Goal: Contribute content: Contribute content

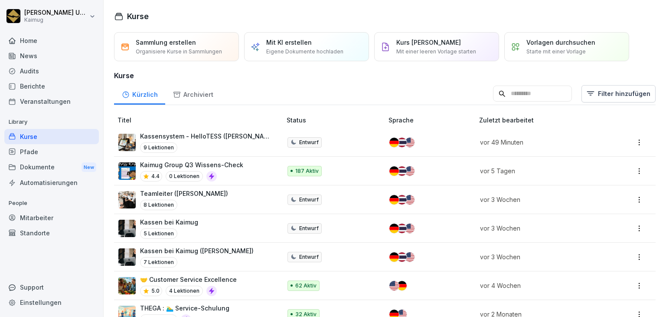
click at [186, 248] on p "Kassen bei Kaimug ([PERSON_NAME])" at bounding box center [197, 250] width 114 height 9
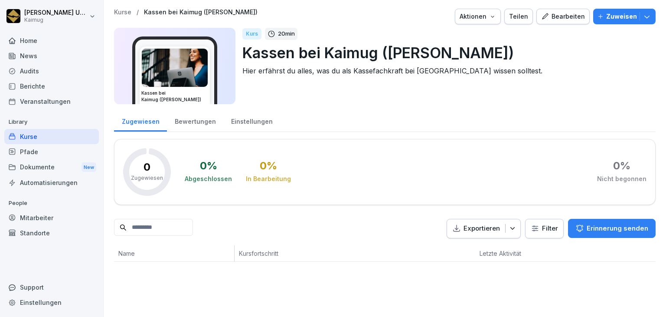
click at [573, 12] on div "Bearbeiten" at bounding box center [563, 17] width 44 height 10
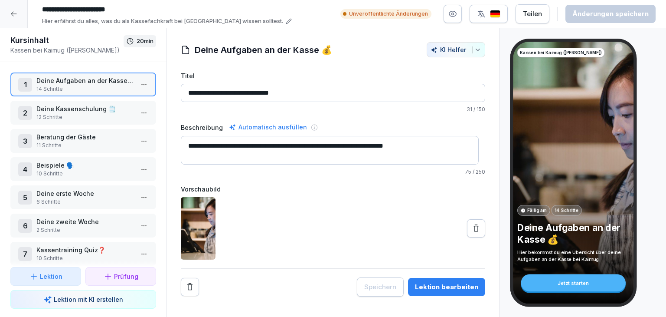
click at [136, 85] on html "**********" at bounding box center [333, 158] width 666 height 317
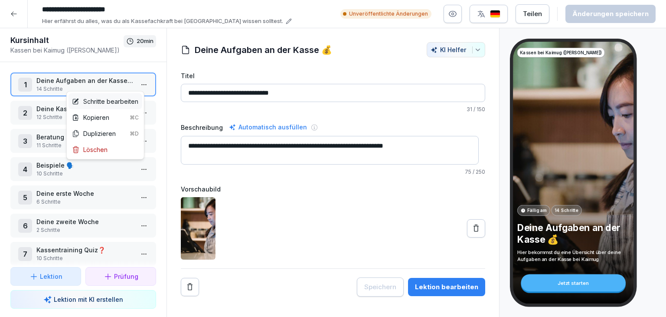
click at [128, 100] on div "Schritte bearbeiten" at bounding box center [105, 101] width 66 height 9
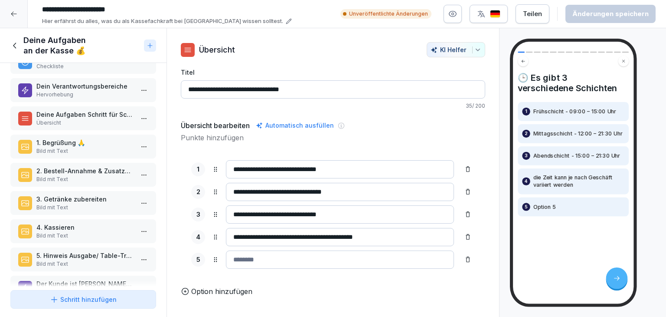
scroll to position [189, 0]
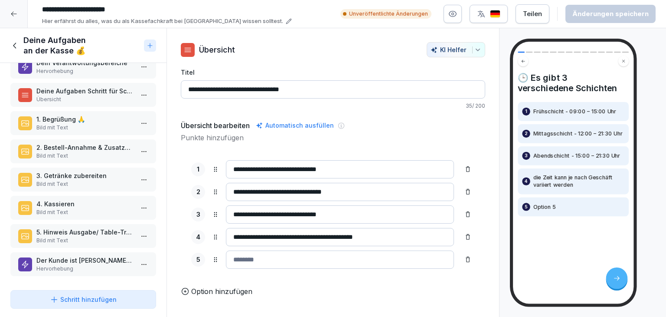
click at [16, 43] on icon at bounding box center [15, 46] width 10 height 10
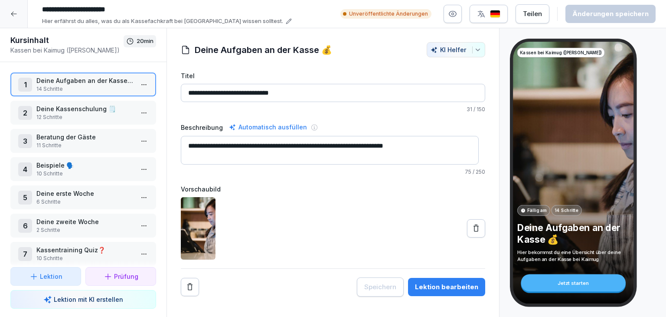
click at [12, 16] on icon at bounding box center [13, 13] width 7 height 7
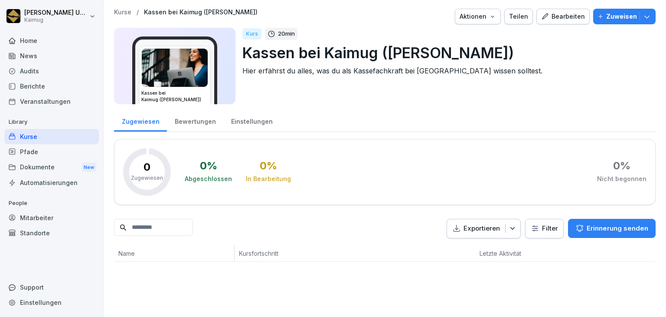
click at [127, 10] on p "Kurse" at bounding box center [122, 12] width 17 height 7
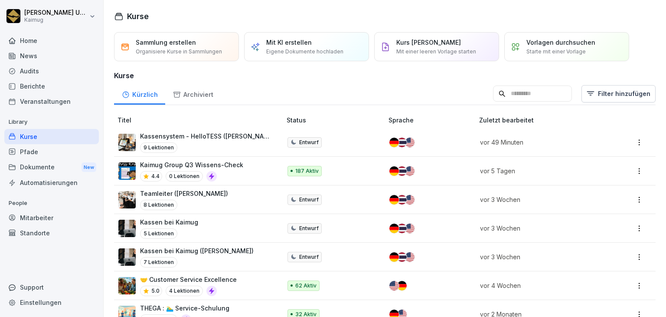
click at [218, 224] on div "Kassen bei Kaimug 5 Lektionen" at bounding box center [195, 227] width 154 height 21
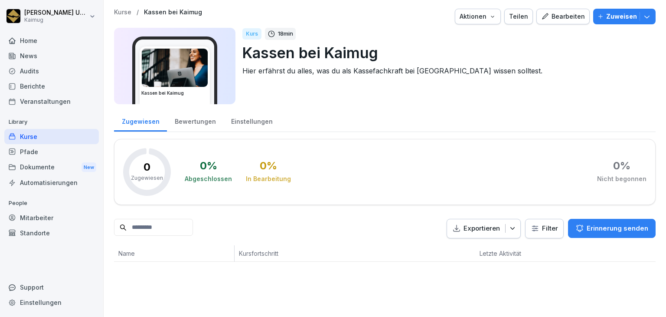
click at [548, 19] on div "Bearbeiten" at bounding box center [563, 17] width 44 height 10
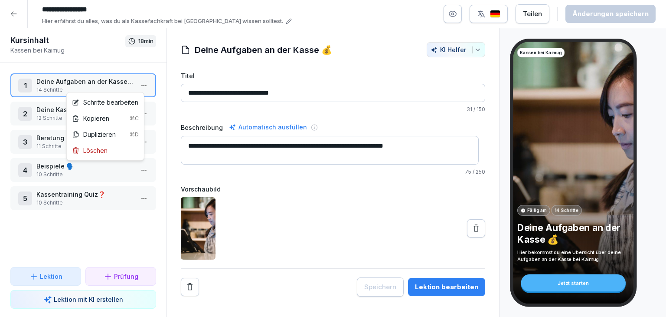
click at [140, 84] on html "**********" at bounding box center [333, 158] width 666 height 317
click at [124, 103] on div "Schritte bearbeiten" at bounding box center [105, 102] width 66 height 9
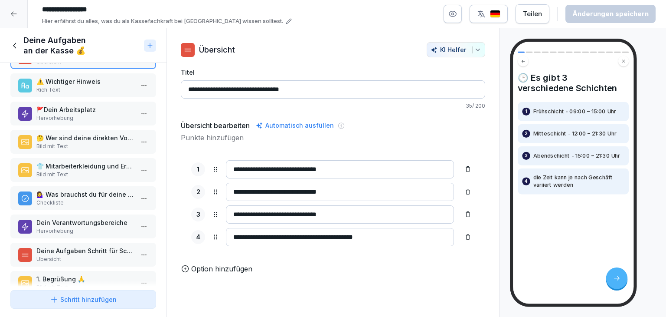
scroll to position [189, 0]
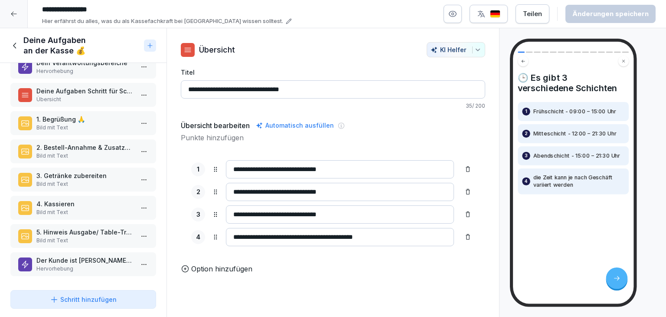
click at [103, 227] on p "5. Hinweis Ausgabe/ Table-Tracker" at bounding box center [84, 231] width 97 height 9
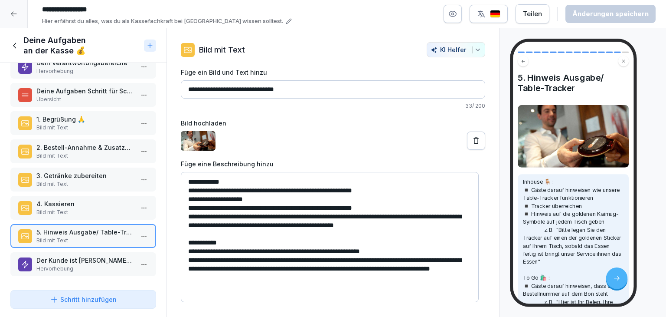
drag, startPoint x: 14, startPoint y: 46, endPoint x: 17, endPoint y: 49, distance: 4.9
click at [14, 46] on icon at bounding box center [14, 45] width 3 height 6
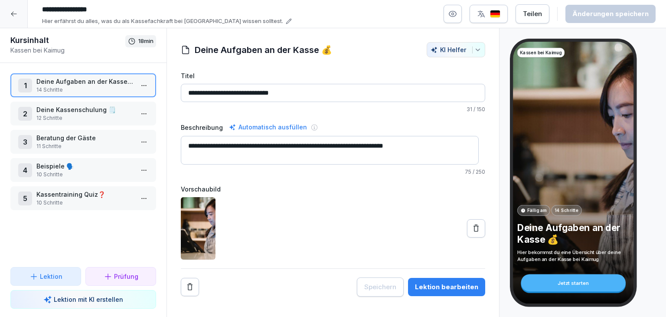
click at [91, 111] on p "Deine Kassenschulung 🗒️" at bounding box center [84, 109] width 97 height 9
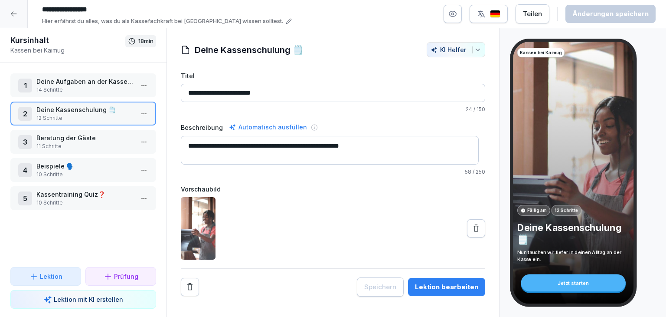
click at [140, 116] on html "**********" at bounding box center [333, 158] width 666 height 317
click at [135, 132] on div "Schritte bearbeiten" at bounding box center [105, 129] width 66 height 9
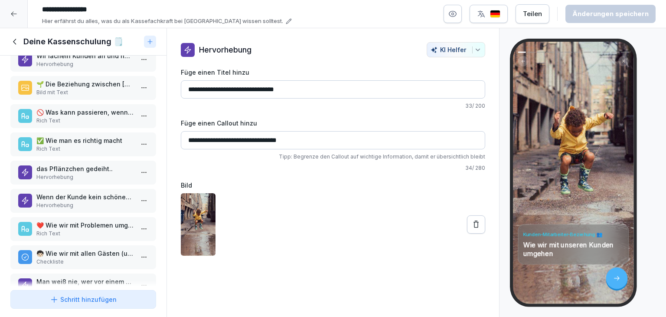
scroll to position [126, 0]
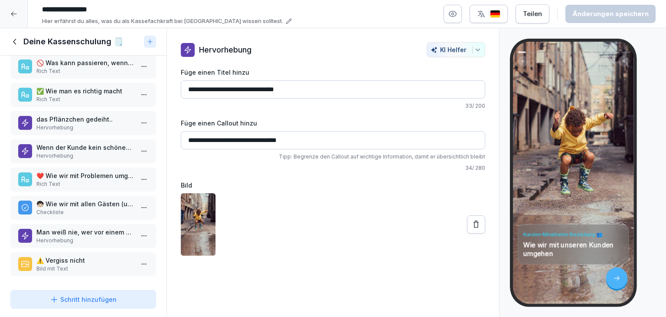
click at [17, 44] on icon at bounding box center [15, 42] width 10 height 10
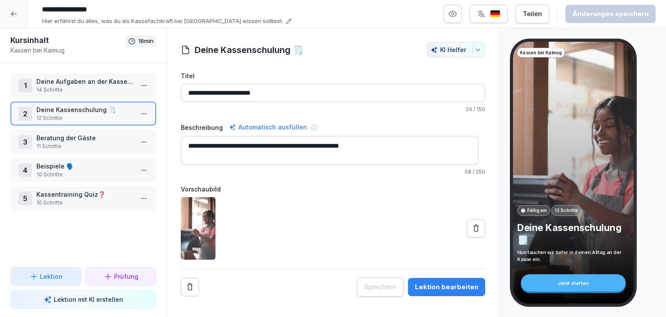
click at [20, 16] on div at bounding box center [14, 14] width 28 height 28
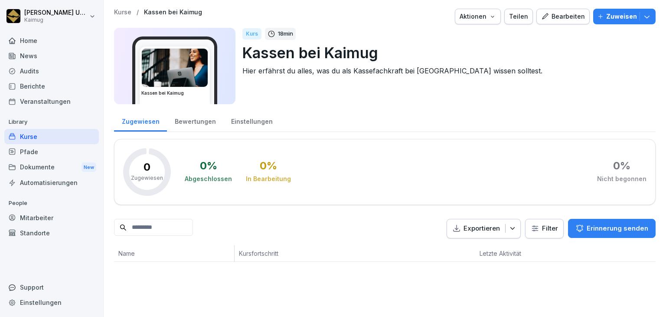
click at [121, 10] on p "Kurse" at bounding box center [122, 12] width 17 height 7
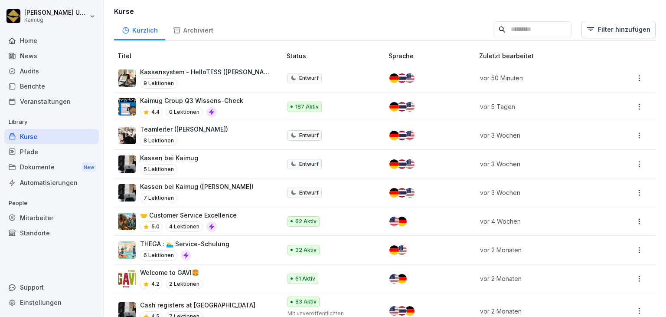
scroll to position [87, 0]
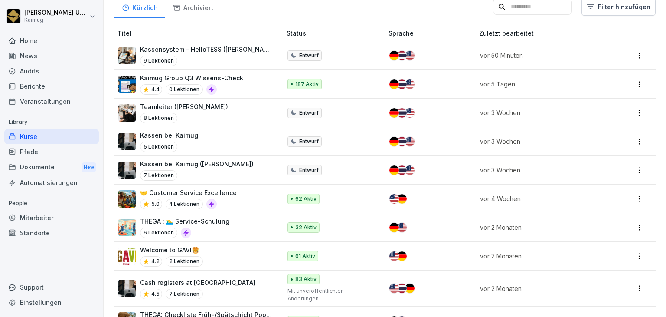
click at [240, 60] on div "Kassensystem - HelloTESS (Lena) 9 Lektionen" at bounding box center [195, 55] width 154 height 21
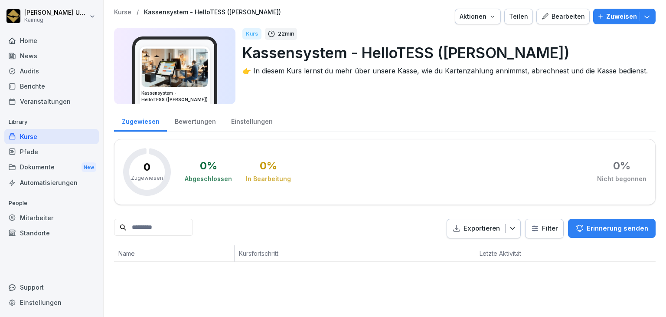
click at [562, 17] on div "Bearbeiten" at bounding box center [563, 17] width 44 height 10
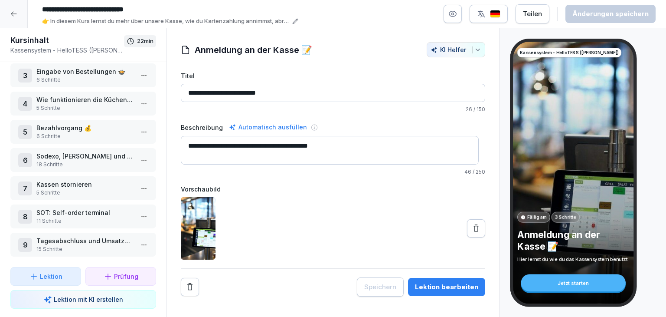
scroll to position [69, 0]
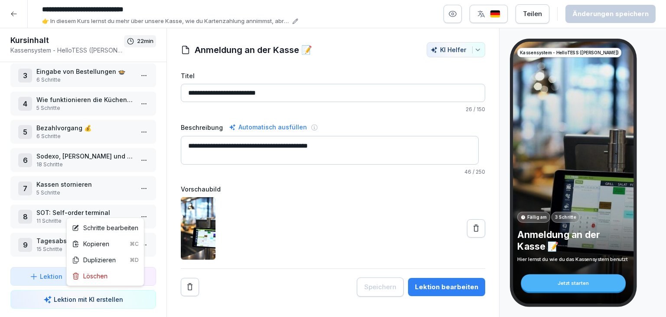
click at [140, 210] on html "**********" at bounding box center [333, 158] width 666 height 317
click at [112, 228] on div "Schritte bearbeiten" at bounding box center [105, 227] width 66 height 9
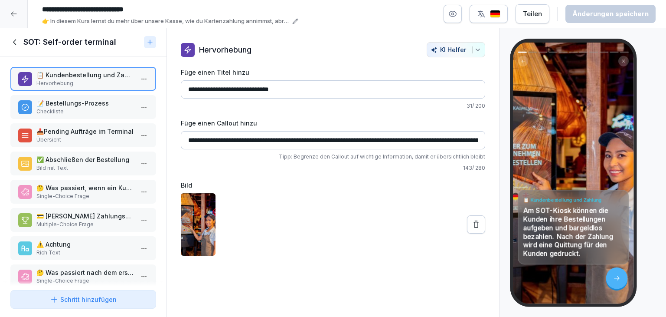
click at [94, 111] on p "Checkliste" at bounding box center [84, 112] width 97 height 8
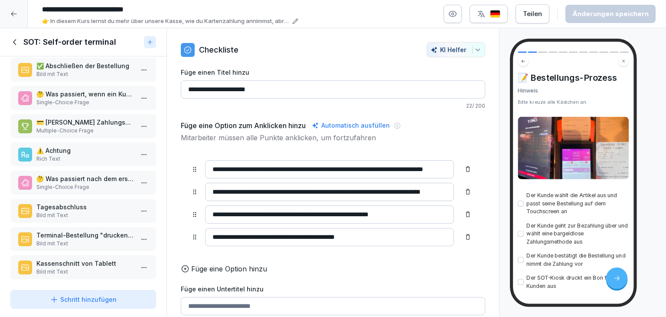
scroll to position [99, 0]
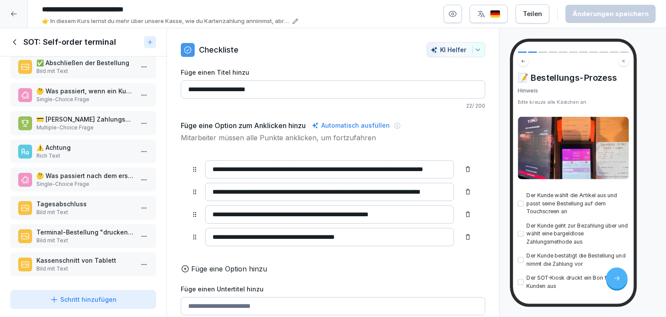
click at [97, 239] on div "Terminal-Bestellung "drucken" von Tablett Bild mit Text" at bounding box center [83, 236] width 146 height 24
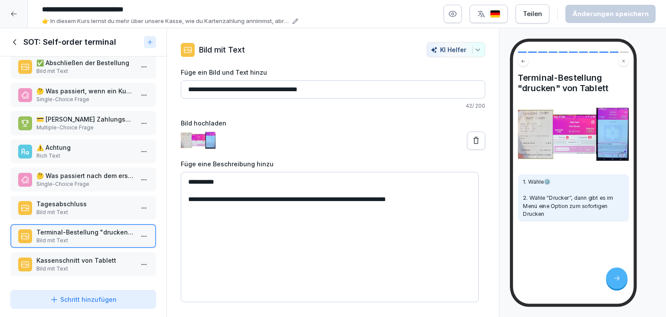
click at [98, 256] on p "Kassenschnitt von Tablett" at bounding box center [84, 259] width 97 height 9
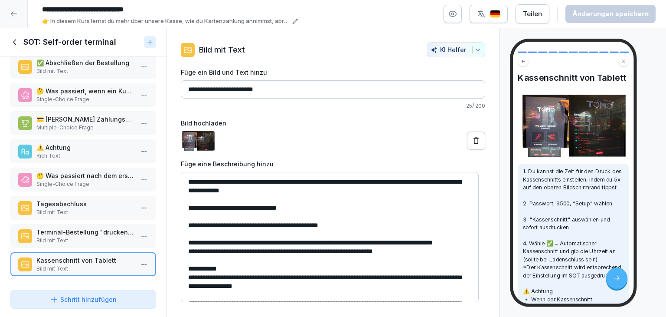
click at [13, 42] on icon at bounding box center [14, 42] width 3 height 6
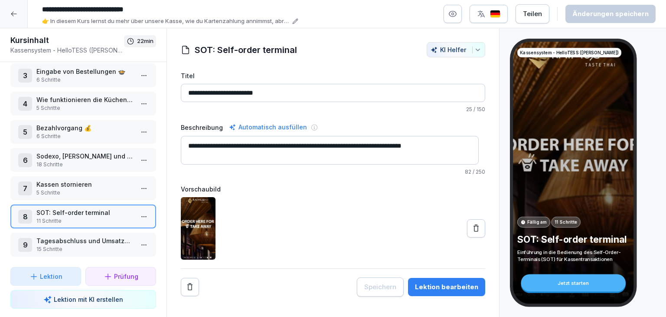
click at [525, 74] on div "Kassensystem - HelloTESS (Lena) Fällig am 11 Schritte SOT: Self-order terminal …" at bounding box center [573, 172] width 121 height 261
click at [523, 238] on p "SOT: Self-order terminal" at bounding box center [573, 239] width 112 height 12
click at [510, 209] on div "Kassensystem - HelloTESS (Lena) Fällig am 11 Schritte SOT: Self-order terminal …" at bounding box center [573, 173] width 127 height 268
click at [137, 155] on html "**********" at bounding box center [333, 158] width 666 height 317
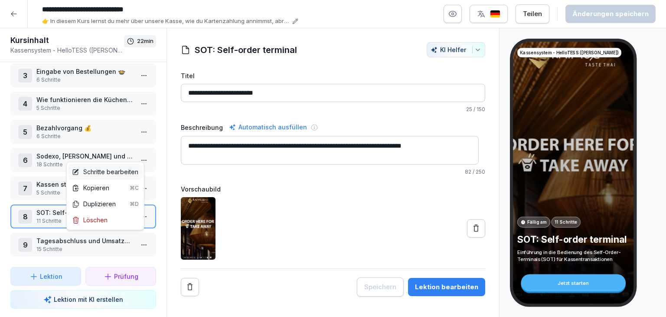
click at [127, 173] on div "Schritte bearbeiten" at bounding box center [105, 171] width 66 height 9
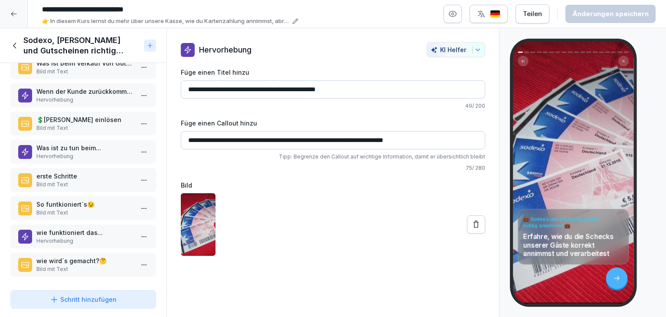
scroll to position [300, 0]
click at [83, 153] on p "Hervorhebung" at bounding box center [84, 156] width 97 height 8
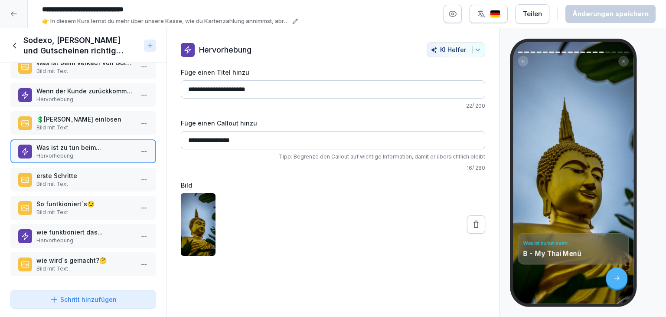
click at [13, 15] on icon at bounding box center [13, 13] width 7 height 7
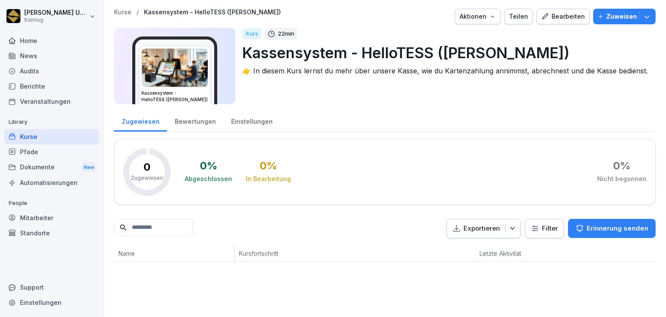
click at [127, 11] on p "Kurse" at bounding box center [122, 12] width 17 height 7
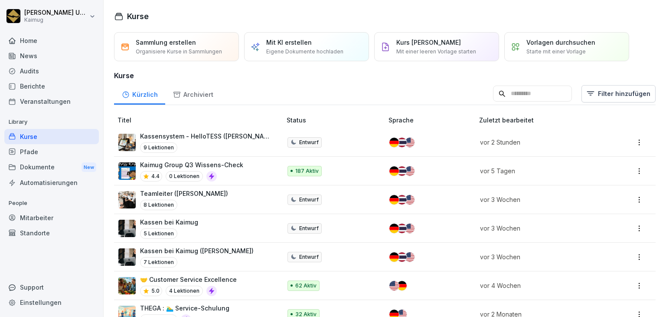
click at [187, 195] on p "Teamleiter ([PERSON_NAME])" at bounding box center [184, 193] width 88 height 9
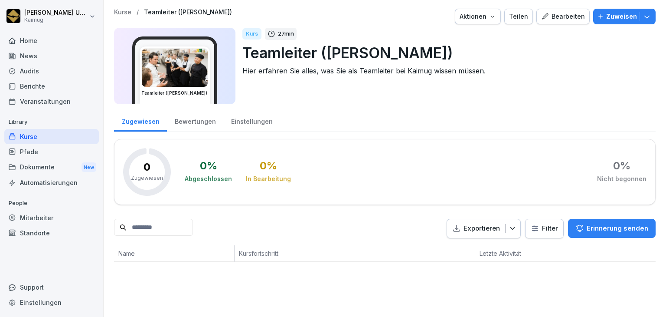
click at [558, 18] on div "Bearbeiten" at bounding box center [563, 17] width 44 height 10
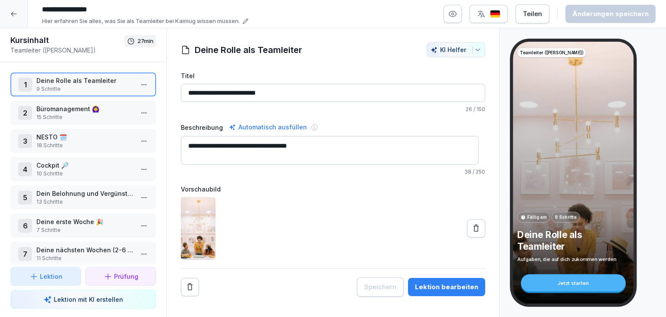
click at [62, 172] on p "10 Schritte" at bounding box center [84, 174] width 97 height 8
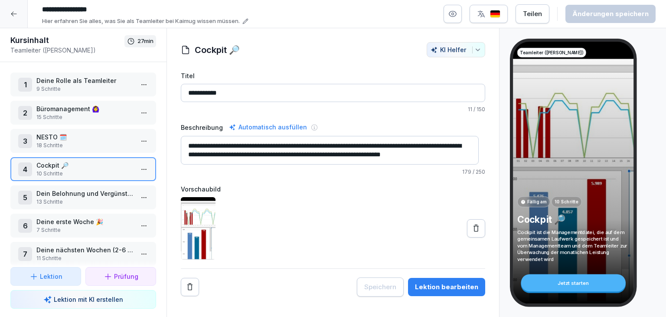
click at [135, 167] on html "**********" at bounding box center [333, 158] width 666 height 317
click at [134, 180] on div "Schritte bearbeiten" at bounding box center [105, 184] width 66 height 9
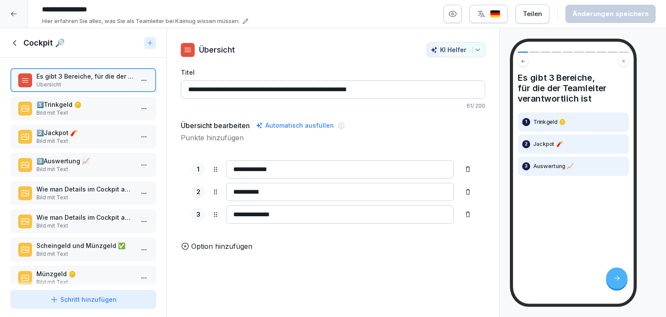
click at [89, 111] on p "Bild mit Text" at bounding box center [84, 113] width 97 height 8
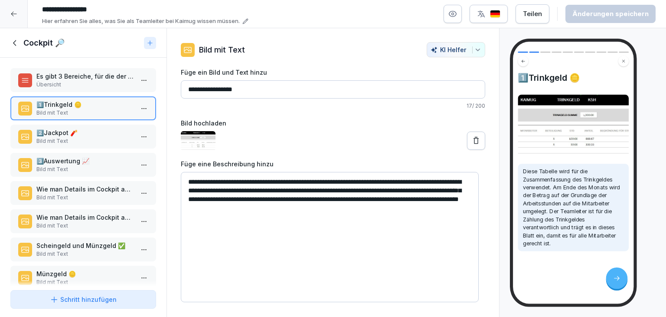
click at [79, 134] on p "​2️⃣​Jackpot 🧨" at bounding box center [84, 132] width 97 height 9
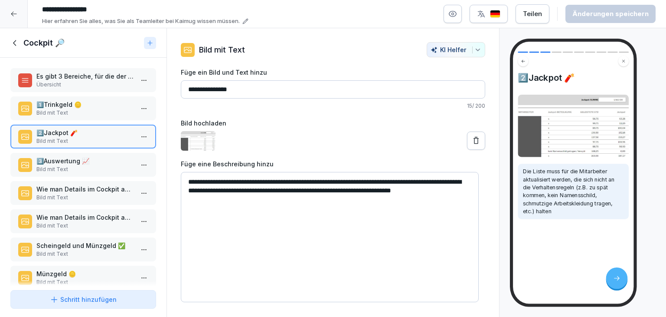
click at [84, 81] on p "Übersicht" at bounding box center [84, 85] width 97 height 8
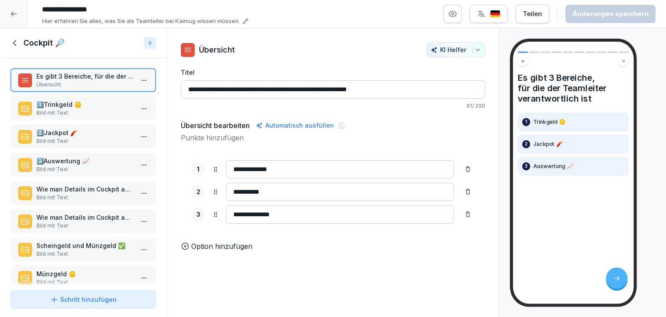
click at [81, 168] on p "Bild mit Text" at bounding box center [84, 169] width 97 height 8
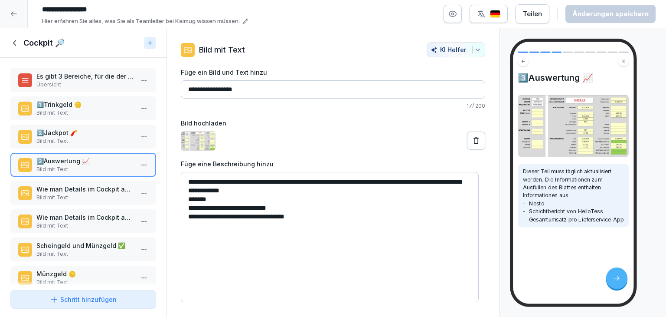
click at [186, 139] on img at bounding box center [198, 141] width 35 height 20
click at [91, 194] on p "Bild mit Text" at bounding box center [84, 197] width 97 height 8
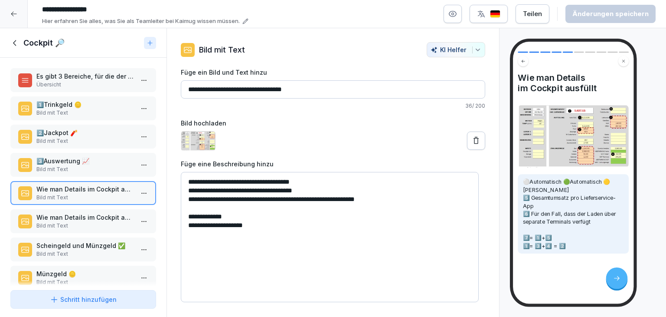
click at [101, 219] on p "Wie man Details im Cockpit ausfüllt (2)" at bounding box center [84, 216] width 97 height 9
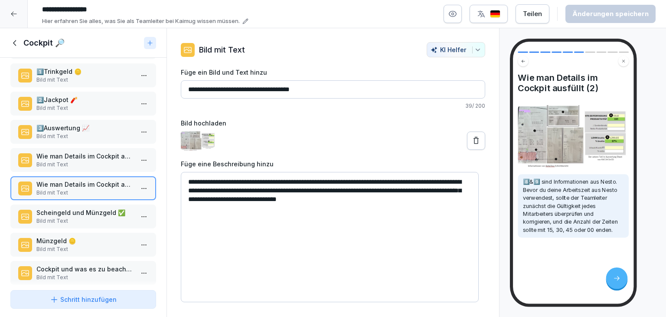
scroll to position [73, 0]
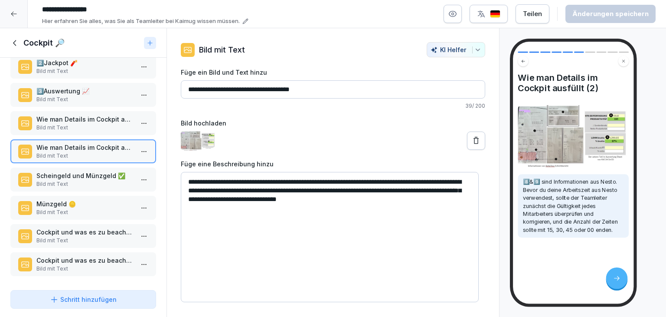
click at [94, 171] on p "Scheingeld und Münzgeld ✅​" at bounding box center [84, 175] width 97 height 9
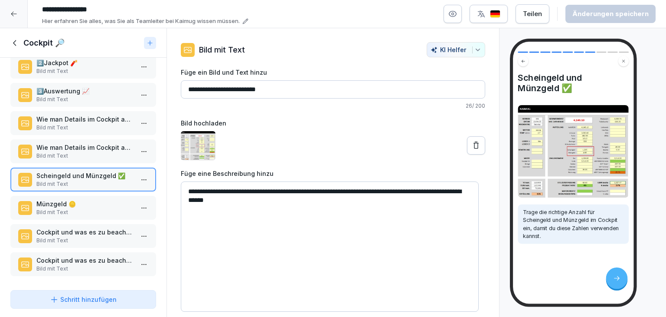
click at [116, 208] on p "Bild mit Text" at bounding box center [84, 212] width 97 height 8
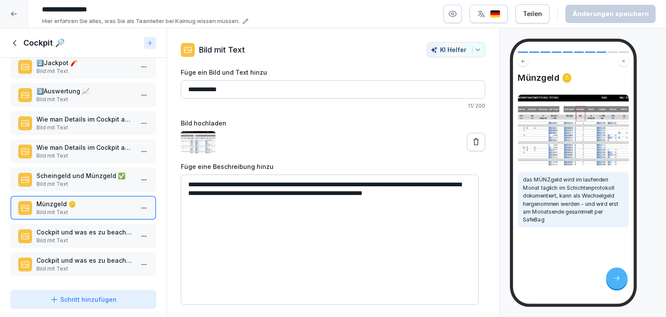
click at [101, 236] on p "Bild mit Text" at bounding box center [84, 240] width 97 height 8
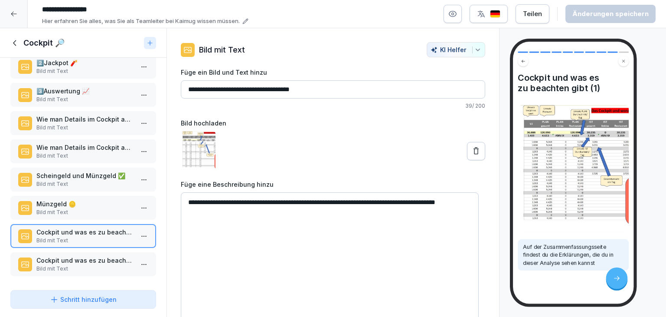
click at [81, 300] on div "Schritt hinzufügen" at bounding box center [83, 298] width 67 height 9
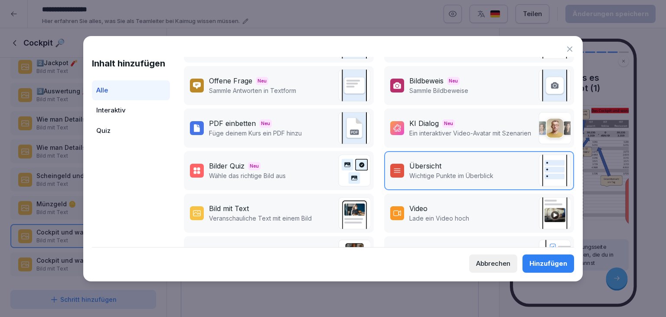
scroll to position [87, 0]
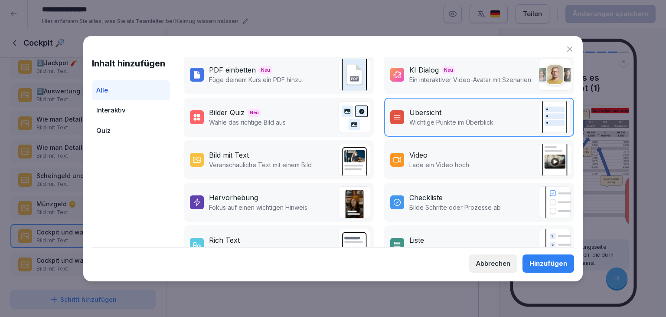
click at [225, 151] on div "Bild mit Text" at bounding box center [229, 155] width 40 height 10
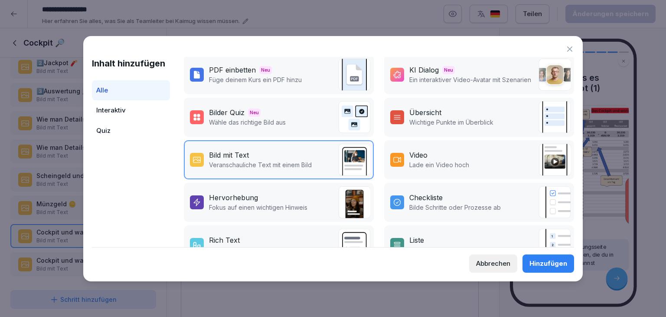
click at [251, 212] on div "Hervorhebung Fokus auf einen wichtigen Hinweis" at bounding box center [279, 202] width 190 height 39
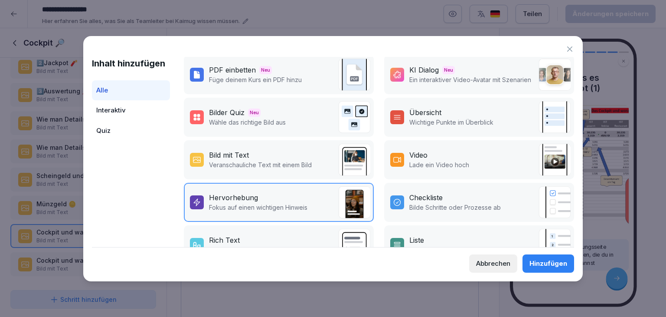
click at [547, 264] on div "Hinzufügen" at bounding box center [548, 263] width 38 height 10
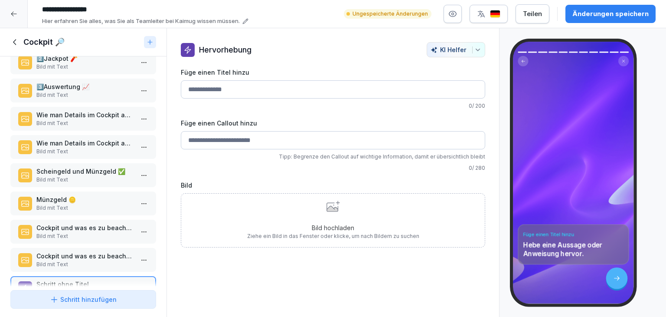
click at [263, 137] on input "Füge einen Callout hinzu" at bounding box center [333, 140] width 304 height 18
type input "*"
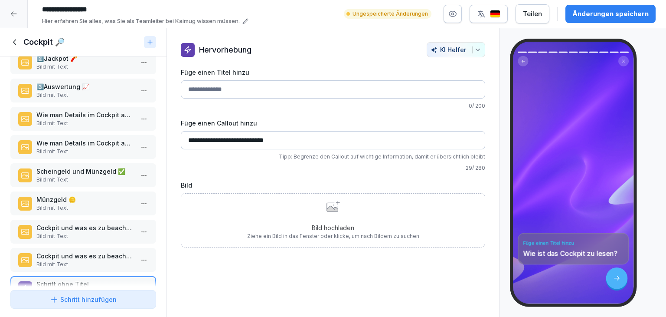
type input "**********"
click at [321, 206] on div "Bild hochladen Ziehe ein Bild in das Fenster oder klicke, um nach Bildern zu su…" at bounding box center [333, 219] width 172 height 39
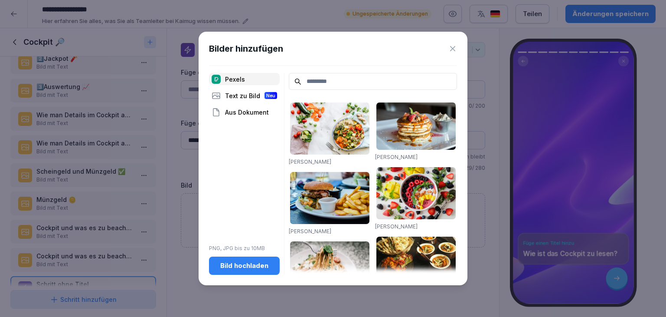
click at [342, 82] on input at bounding box center [373, 81] width 168 height 17
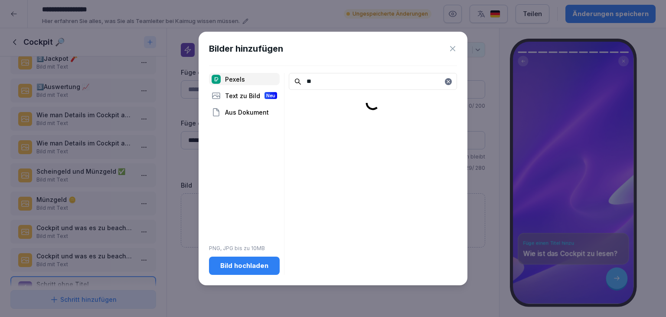
type input "*"
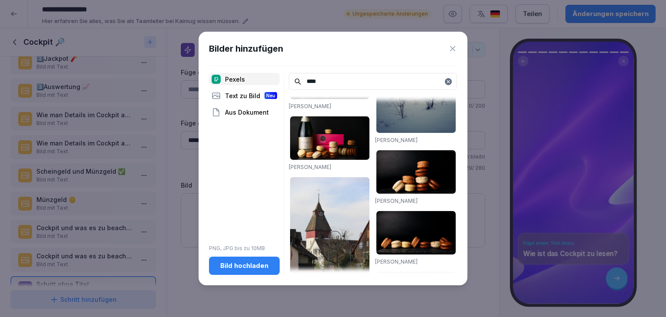
scroll to position [341, 0]
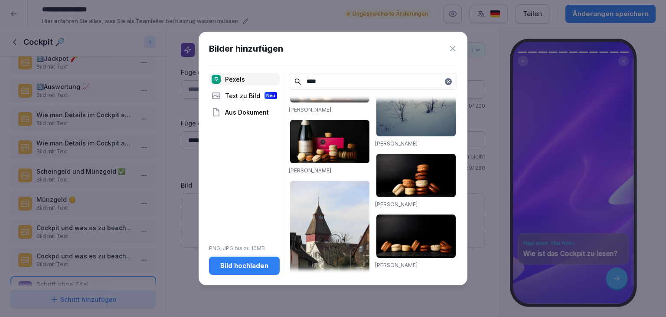
click at [341, 83] on input "****" at bounding box center [373, 81] width 168 height 17
type input "*"
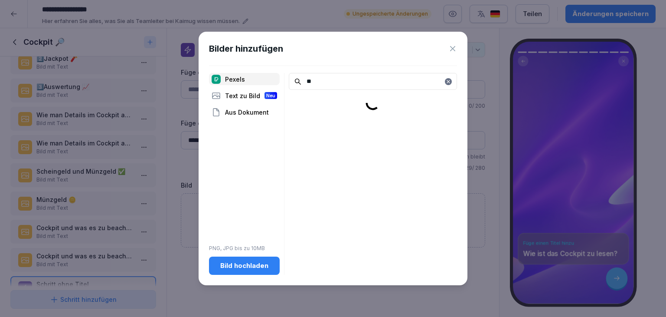
type input "*"
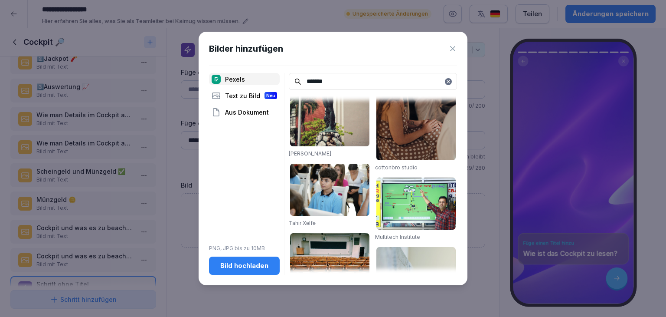
scroll to position [800, 0]
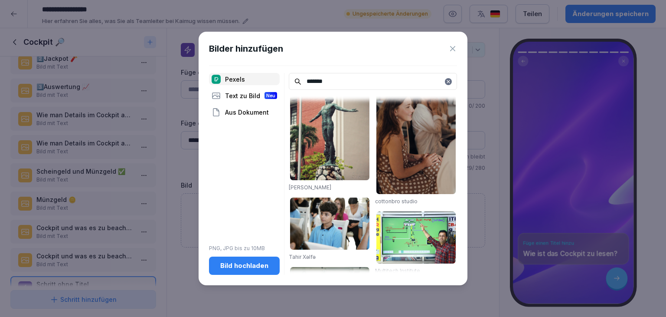
type input "*******"
click at [451, 81] on div at bounding box center [448, 81] width 7 height 7
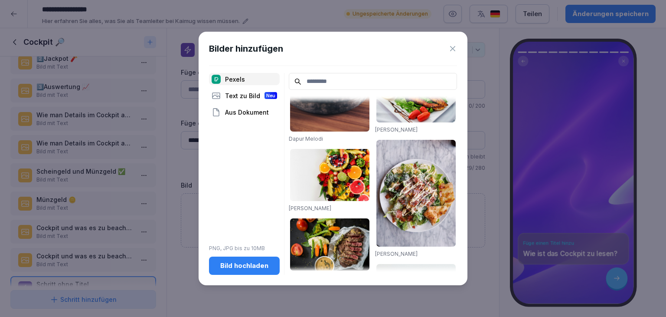
click at [390, 100] on img at bounding box center [415, 96] width 79 height 52
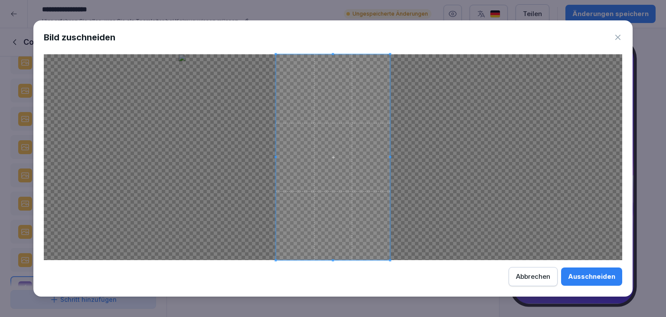
click at [621, 36] on icon at bounding box center [618, 37] width 9 height 9
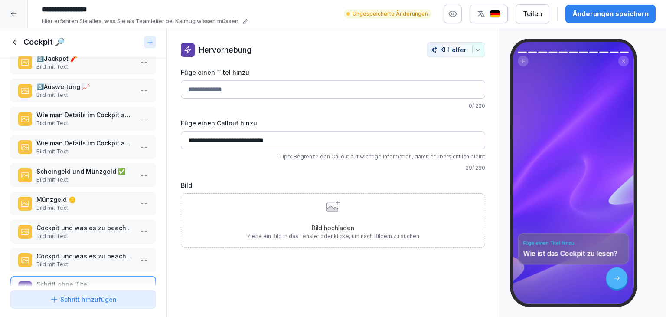
click at [298, 215] on div "Bild hochladen Ziehe ein Bild in das Fenster oder klicke, um nach Bildern zu su…" at bounding box center [333, 219] width 172 height 39
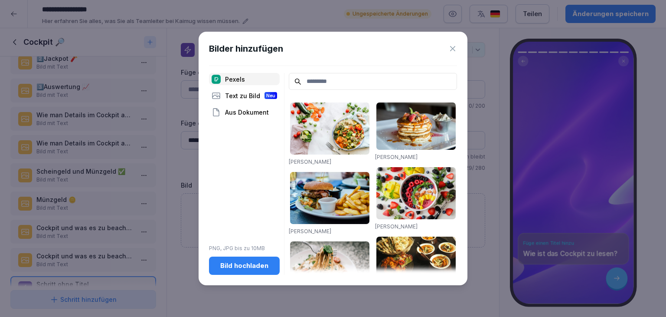
drag, startPoint x: 368, startPoint y: 78, endPoint x: 361, endPoint y: 72, distance: 8.7
click at [368, 78] on input at bounding box center [373, 81] width 168 height 17
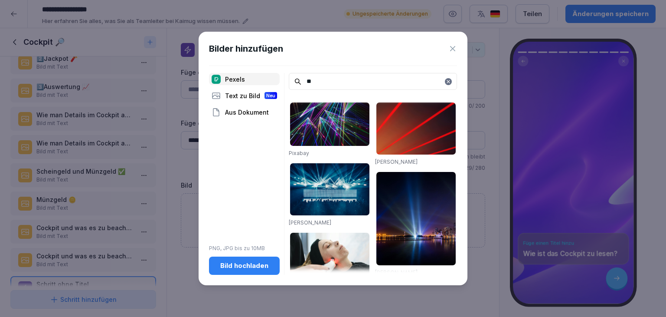
type input "*"
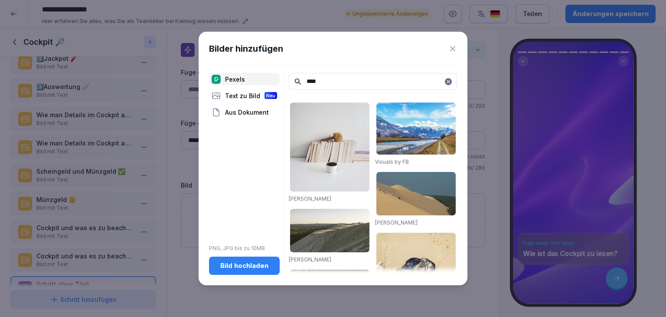
type input "****"
click at [339, 162] on img at bounding box center [329, 146] width 79 height 89
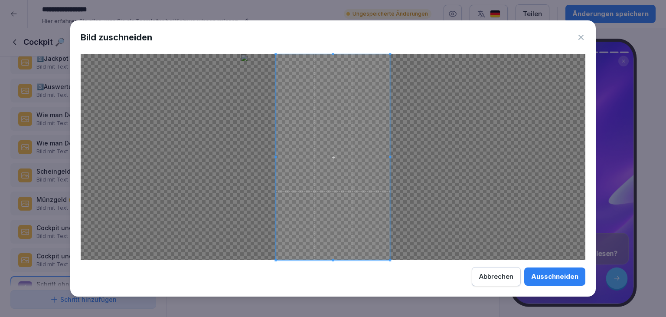
click at [490, 278] on div "Abbrechen" at bounding box center [496, 276] width 34 height 10
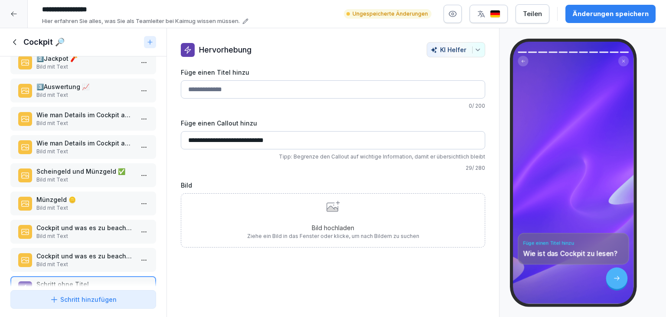
click at [324, 216] on div "Bild hochladen Ziehe ein Bild in das Fenster oder klicke, um nach Bildern zu su…" at bounding box center [333, 219] width 172 height 39
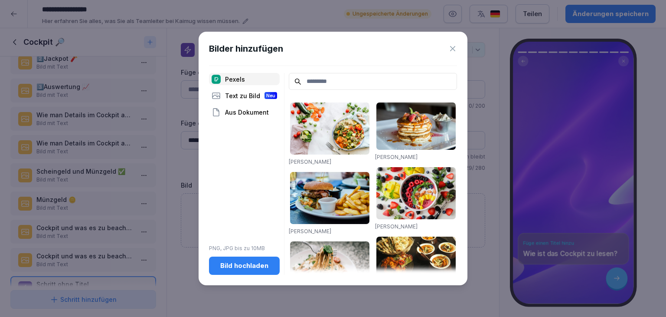
click at [245, 96] on div "Text zu Bild Neu" at bounding box center [244, 95] width 71 height 12
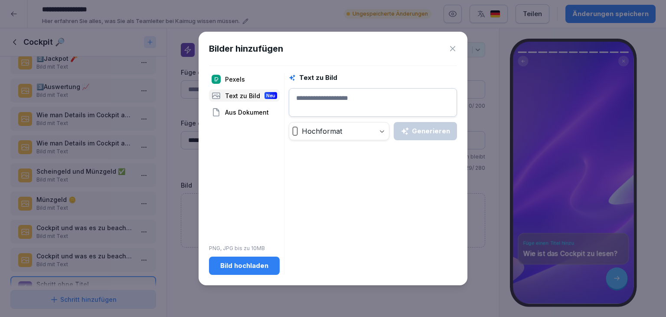
click at [330, 98] on textarea at bounding box center [373, 102] width 168 height 29
drag, startPoint x: 417, startPoint y: 110, endPoint x: 423, endPoint y: 120, distance: 11.7
click at [417, 111] on textarea "*****" at bounding box center [373, 102] width 168 height 29
type textarea "*****"
click at [426, 129] on div "Generieren" at bounding box center [425, 131] width 49 height 10
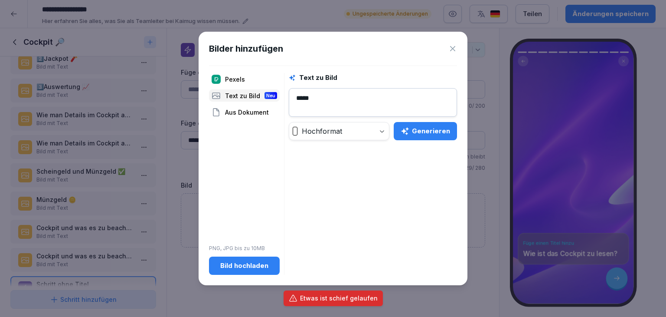
click at [258, 78] on div "Pexels" at bounding box center [244, 79] width 71 height 12
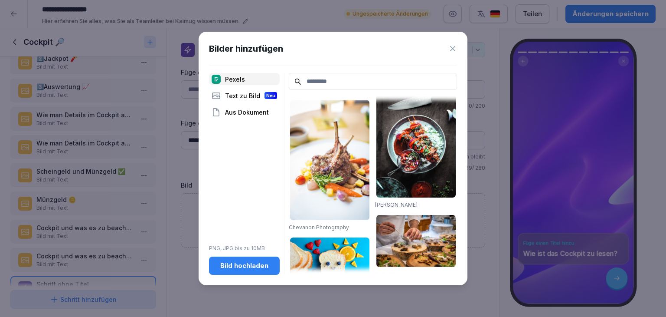
scroll to position [942, 0]
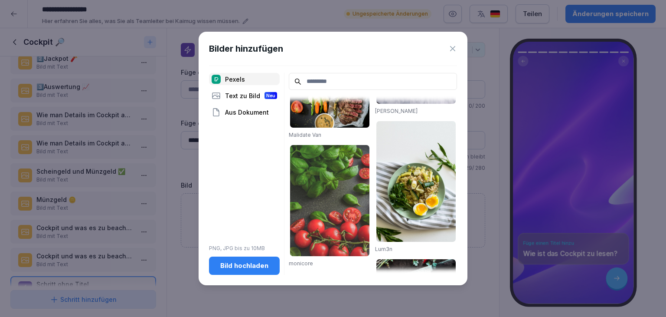
click at [378, 81] on input at bounding box center [373, 81] width 168 height 17
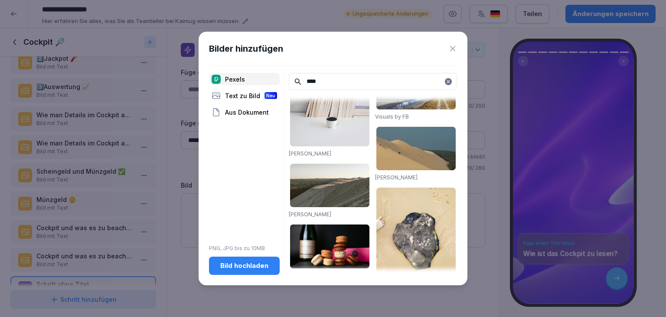
scroll to position [0, 0]
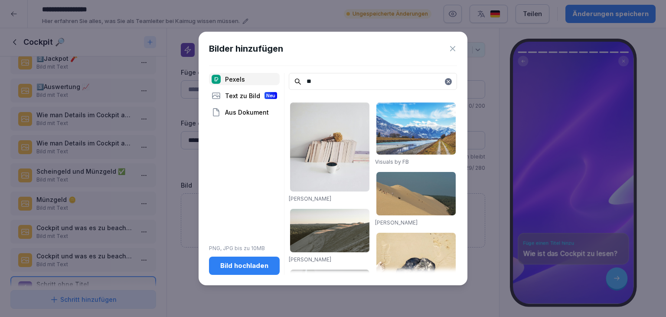
type input "*"
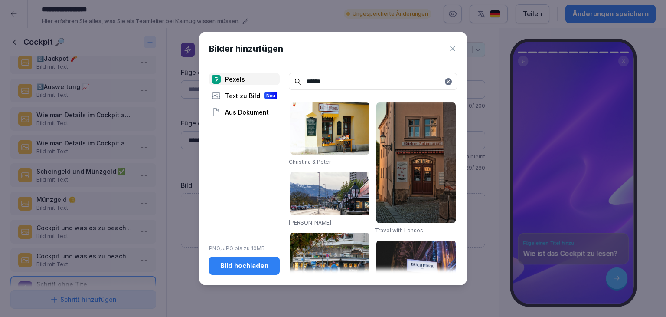
click at [340, 83] on input "******" at bounding box center [373, 81] width 168 height 17
type input "*"
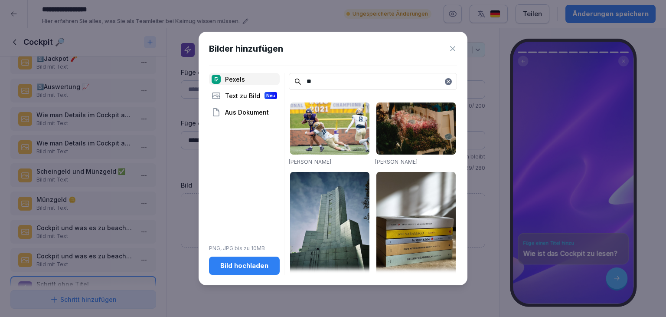
type input "**"
click at [405, 193] on img at bounding box center [415, 225] width 79 height 107
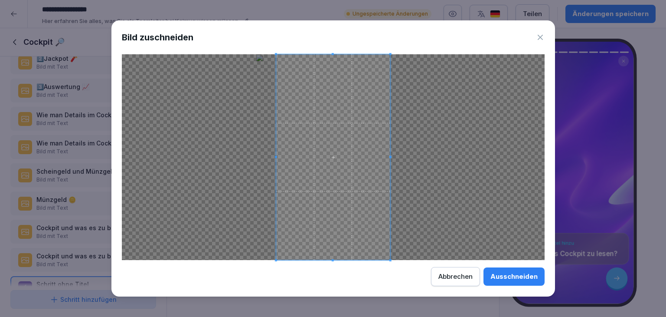
click at [524, 272] on div "Ausschneiden" at bounding box center [513, 276] width 47 height 10
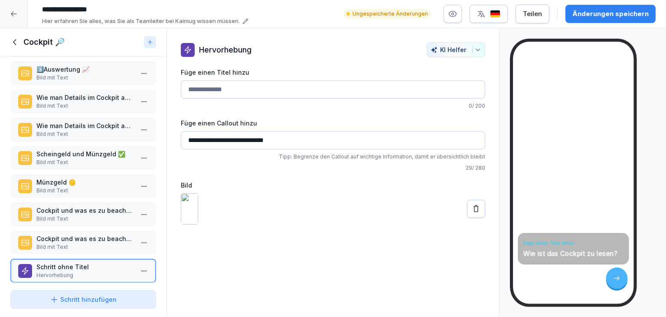
scroll to position [99, 0]
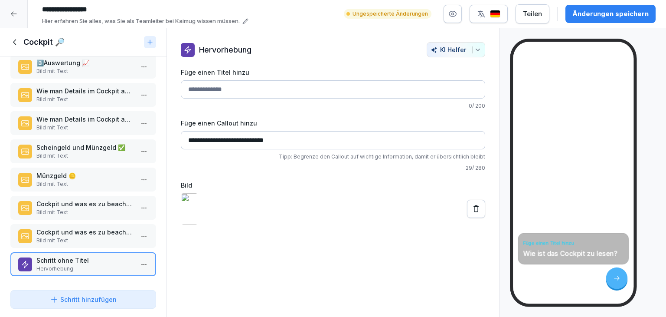
click at [75, 299] on div "Schritt hinzufügen" at bounding box center [83, 298] width 67 height 9
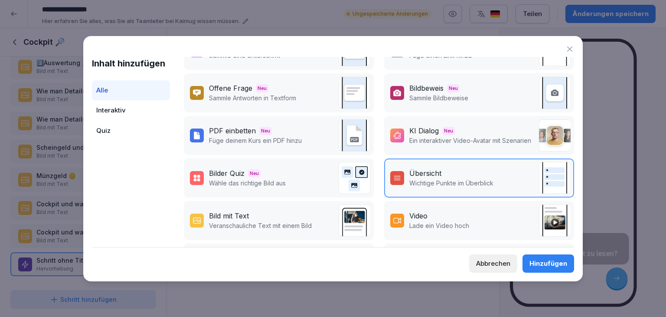
scroll to position [0, 0]
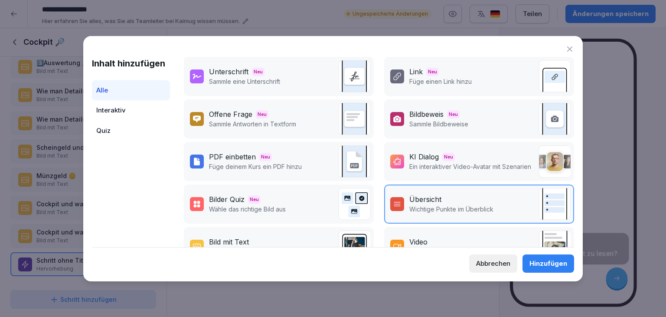
click at [137, 104] on div "Interaktiv" at bounding box center [131, 110] width 78 height 20
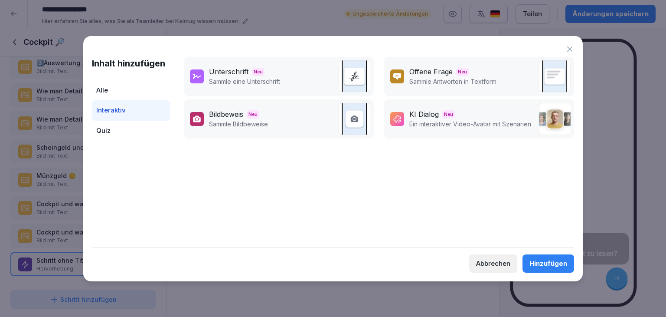
click at [141, 130] on div "Quiz" at bounding box center [131, 131] width 78 height 20
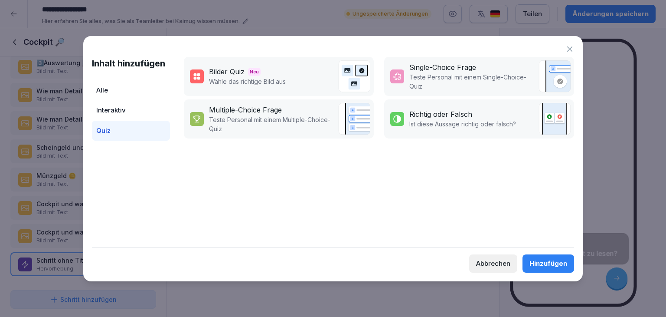
click at [115, 90] on div "Alle" at bounding box center [131, 90] width 78 height 20
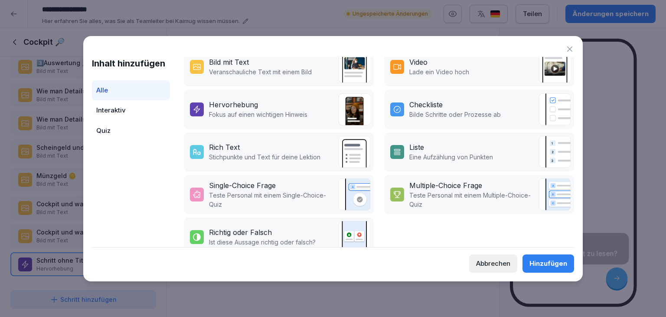
scroll to position [199, 0]
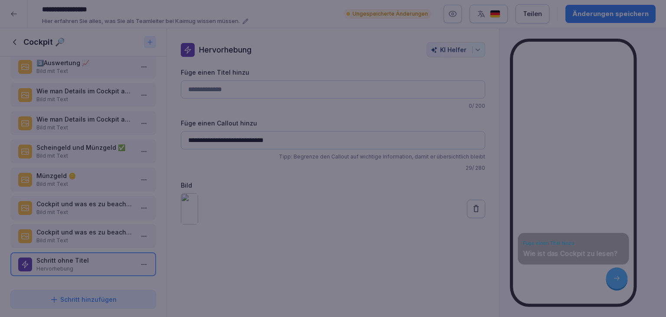
click at [250, 29] on div at bounding box center [333, 158] width 666 height 317
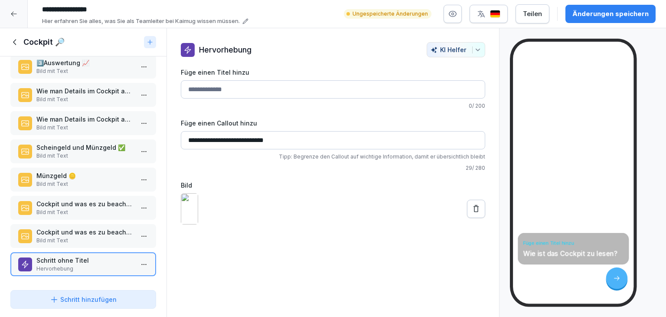
click at [134, 260] on html "**********" at bounding box center [333, 158] width 666 height 317
click at [129, 242] on div "Löschen" at bounding box center [106, 241] width 74 height 16
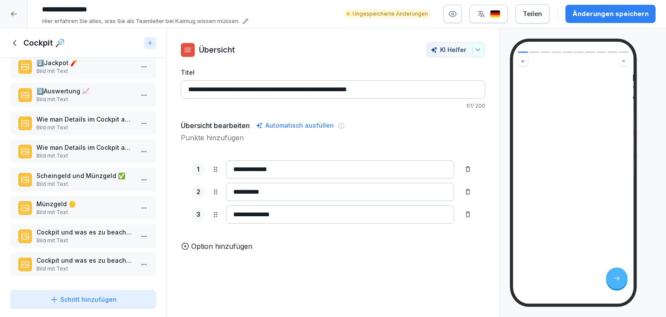
scroll to position [73, 0]
